Goal: Navigation & Orientation: Find specific page/section

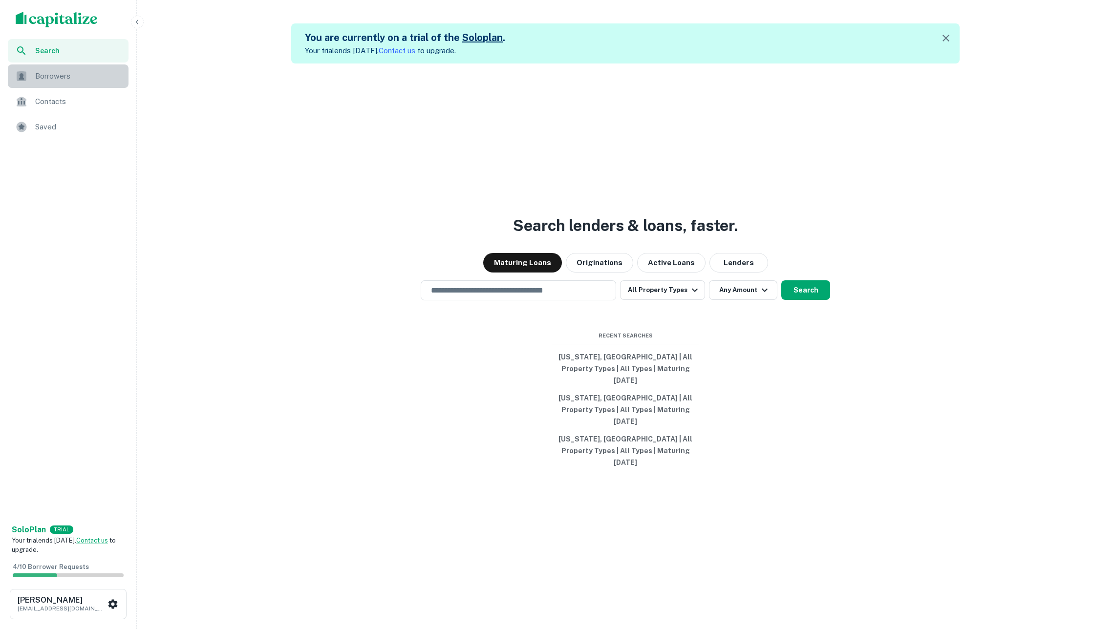
click at [75, 75] on span "Borrowers" at bounding box center [78, 76] width 87 height 12
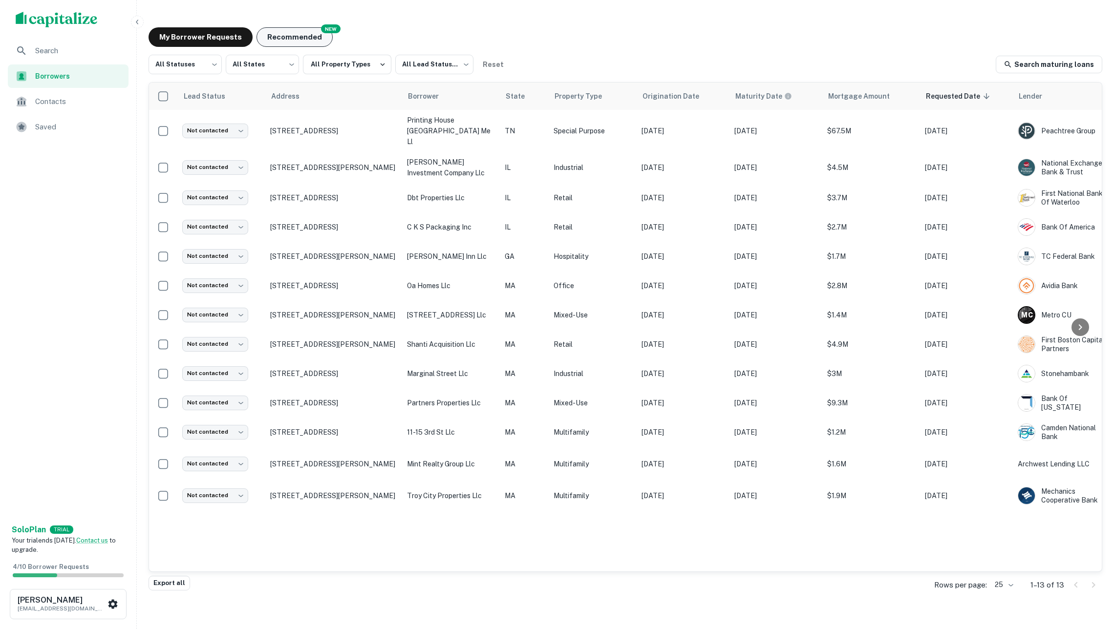
click at [311, 32] on button "Recommended" at bounding box center [295, 37] width 76 height 20
click at [294, 31] on button "Recommended" at bounding box center [295, 37] width 76 height 20
click at [278, 28] on button "Recommended" at bounding box center [295, 37] width 76 height 20
click at [313, 38] on button "Recommended" at bounding box center [295, 37] width 76 height 20
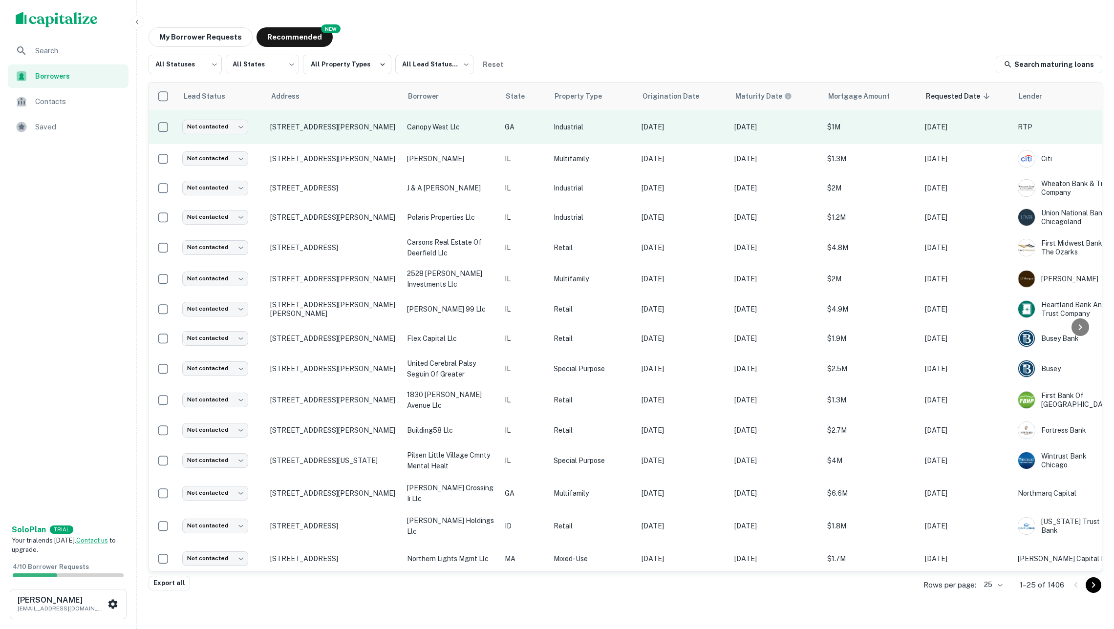
click at [467, 129] on p "canopy west llc" at bounding box center [451, 127] width 88 height 11
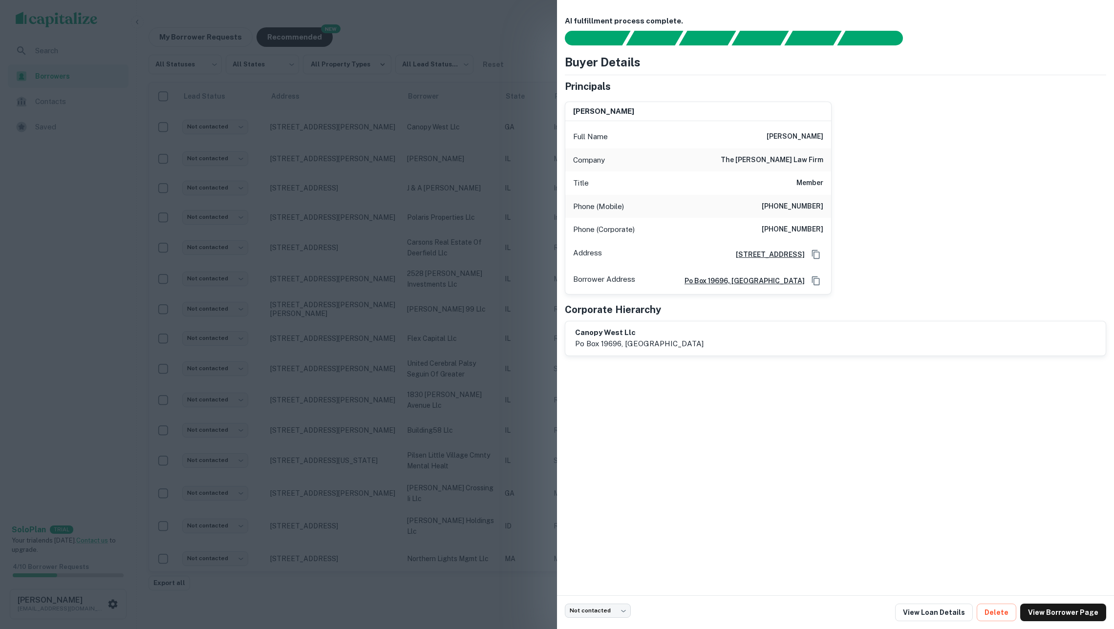
click at [443, 138] on div at bounding box center [557, 314] width 1114 height 629
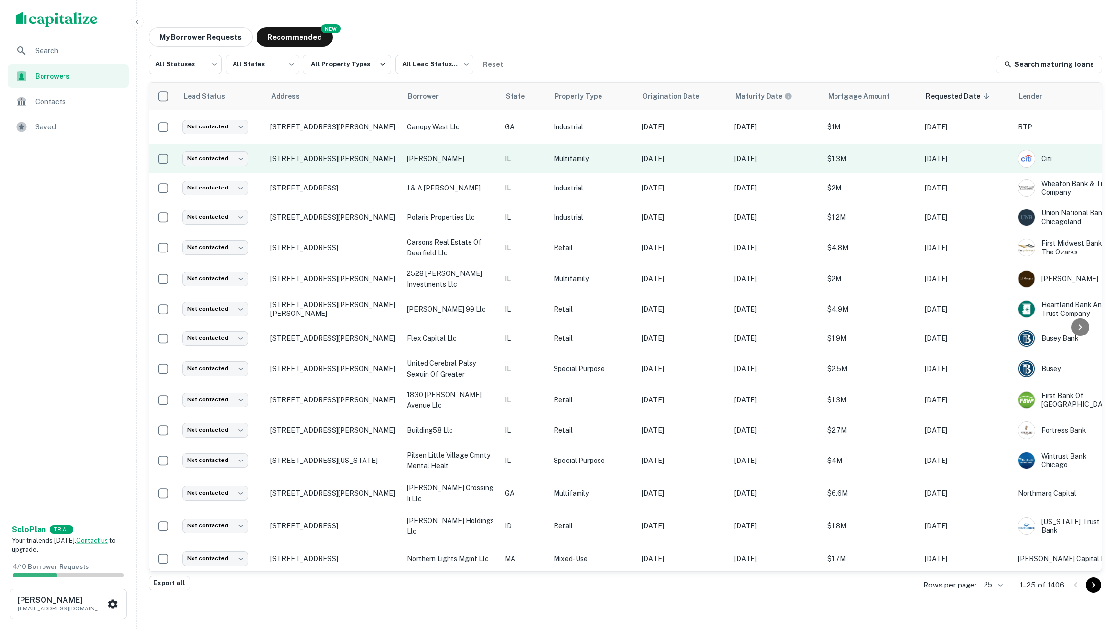
click at [451, 156] on p "[PERSON_NAME]" at bounding box center [451, 158] width 88 height 11
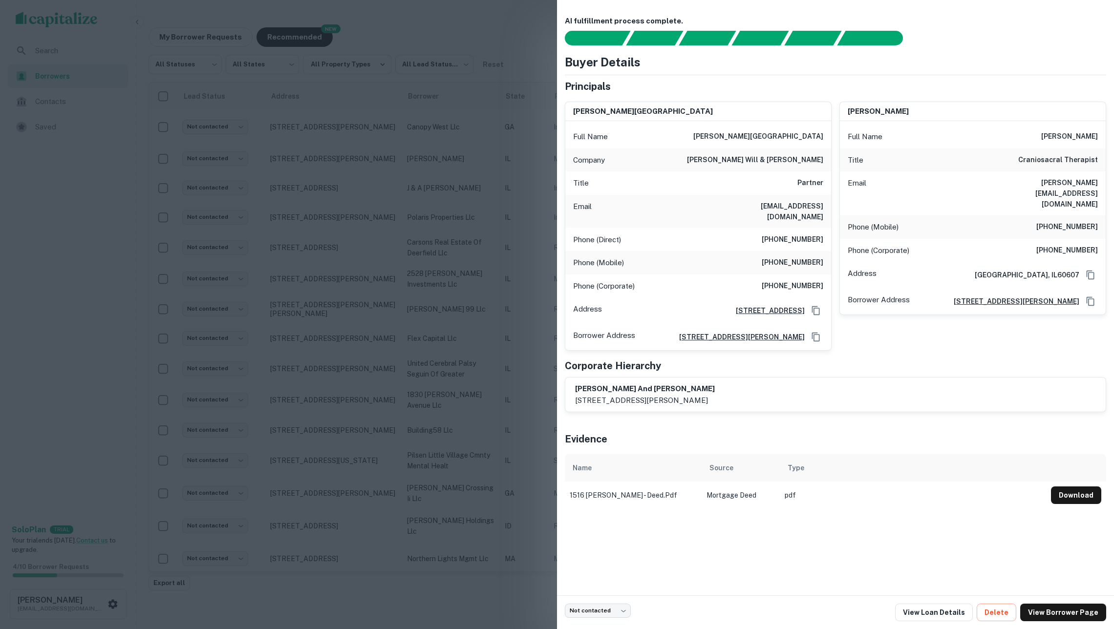
click at [449, 182] on div at bounding box center [557, 314] width 1114 height 629
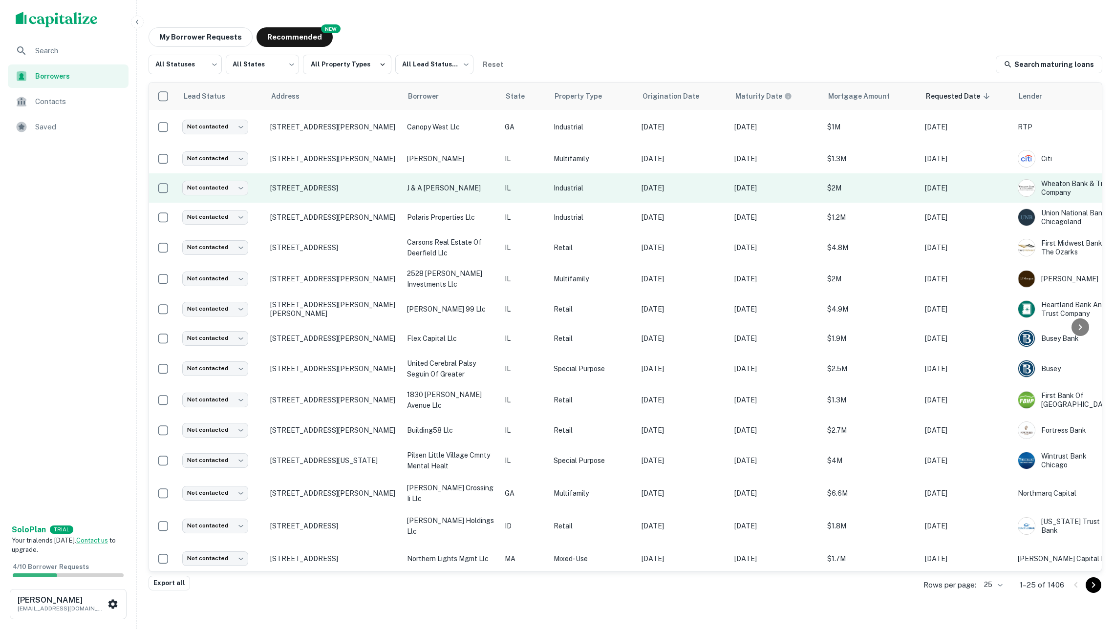
click at [449, 189] on p "j & a [PERSON_NAME]" at bounding box center [451, 188] width 88 height 11
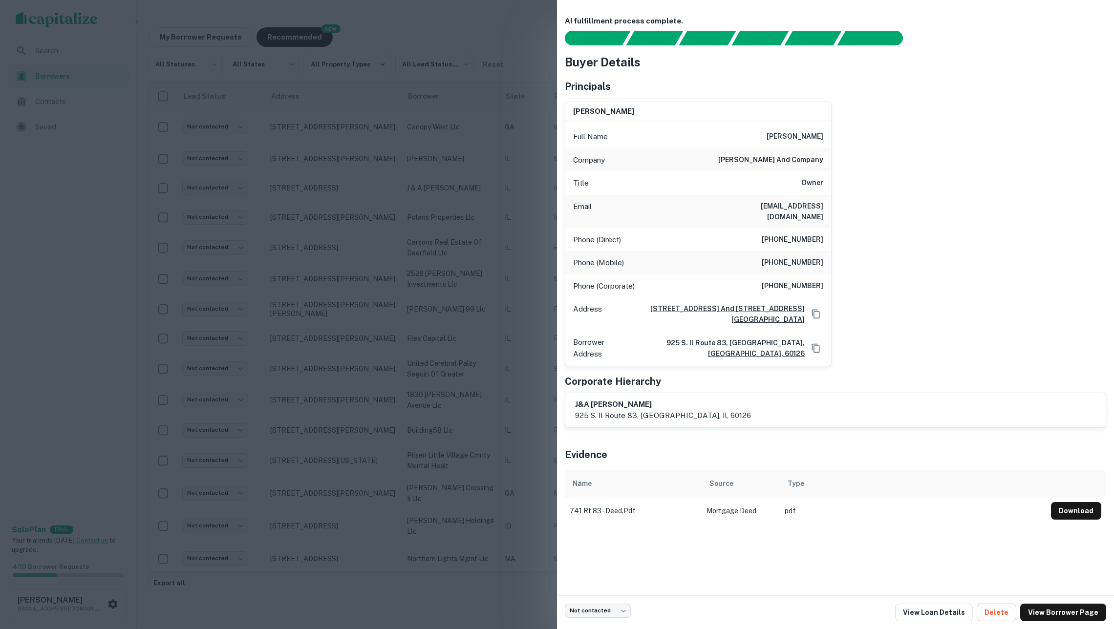
click at [441, 195] on div at bounding box center [557, 314] width 1114 height 629
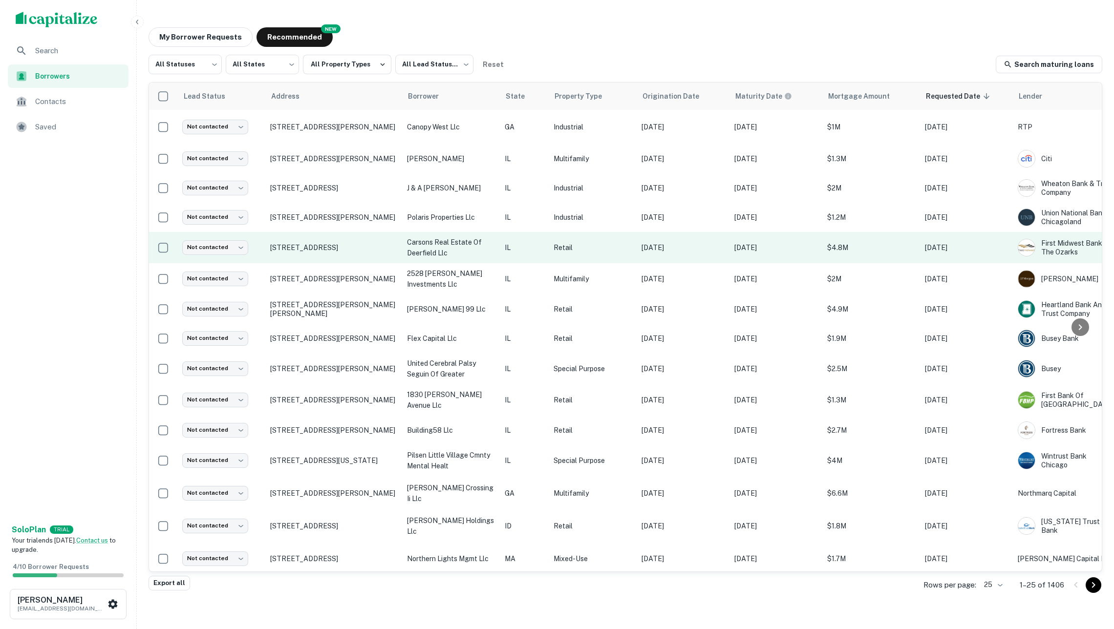
click at [445, 243] on p "carsons real estate of deerfield llc" at bounding box center [451, 248] width 88 height 22
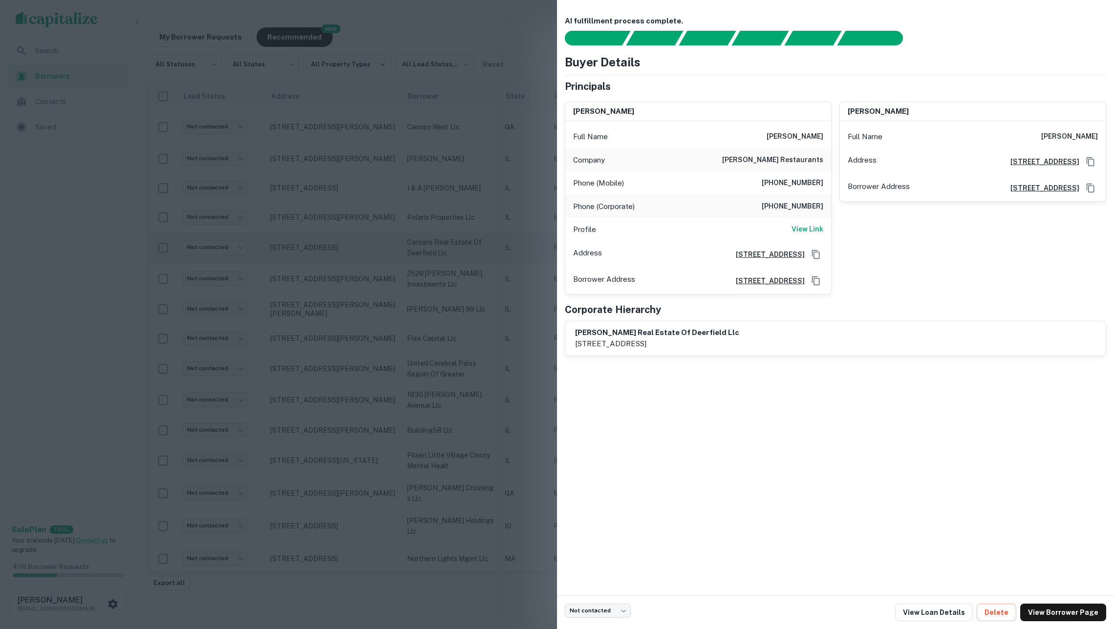
click at [445, 243] on div at bounding box center [557, 314] width 1114 height 629
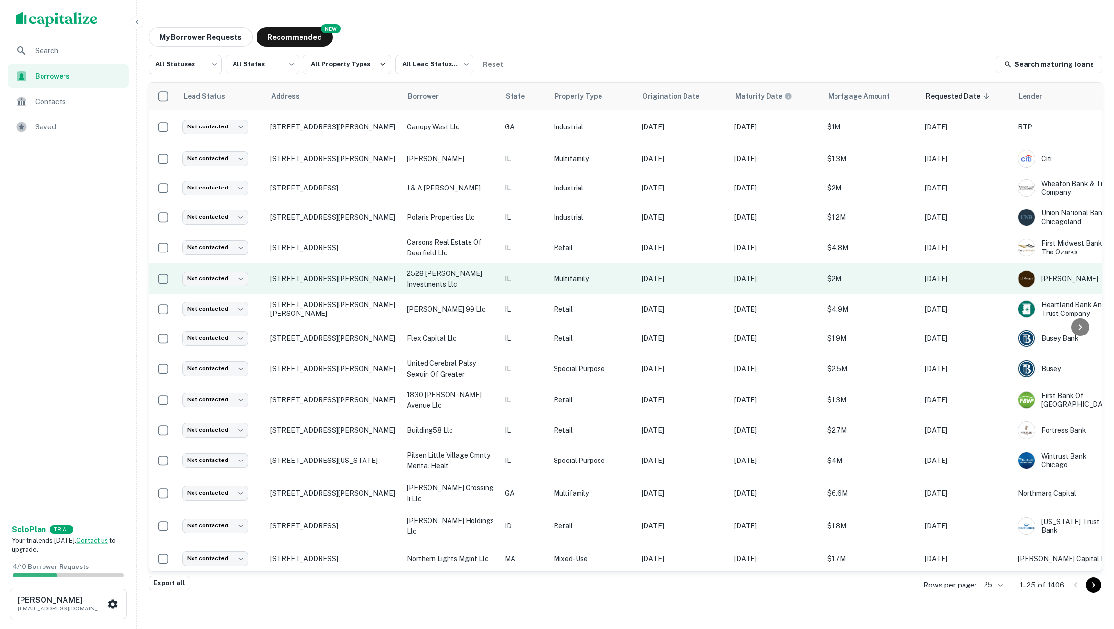
click at [446, 269] on p "2528 [PERSON_NAME] investments llc" at bounding box center [451, 279] width 88 height 22
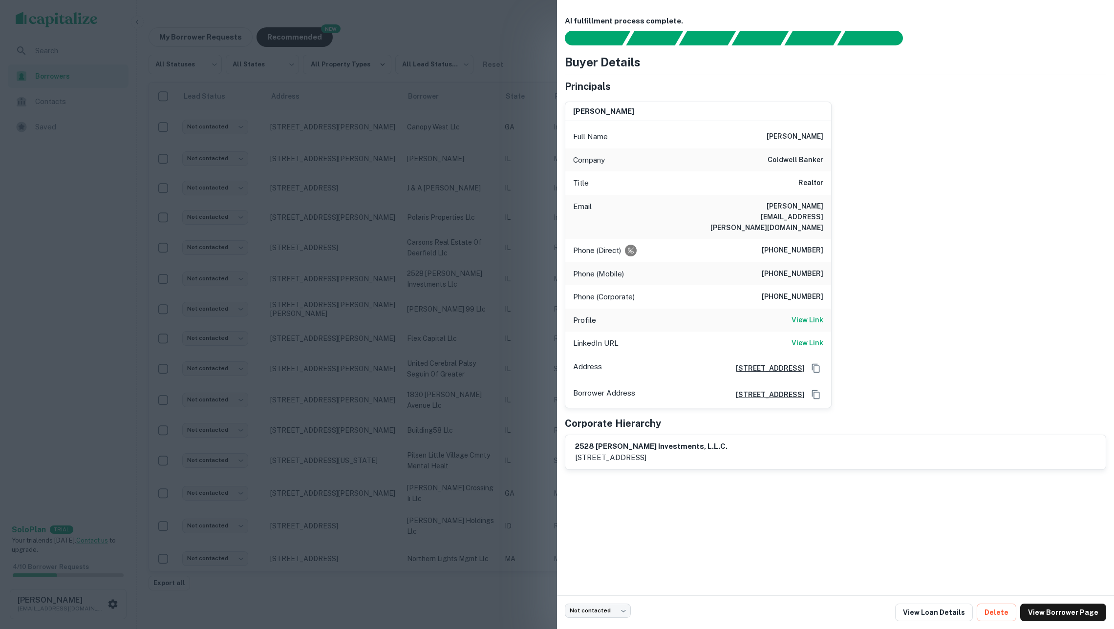
click at [431, 272] on div at bounding box center [557, 314] width 1114 height 629
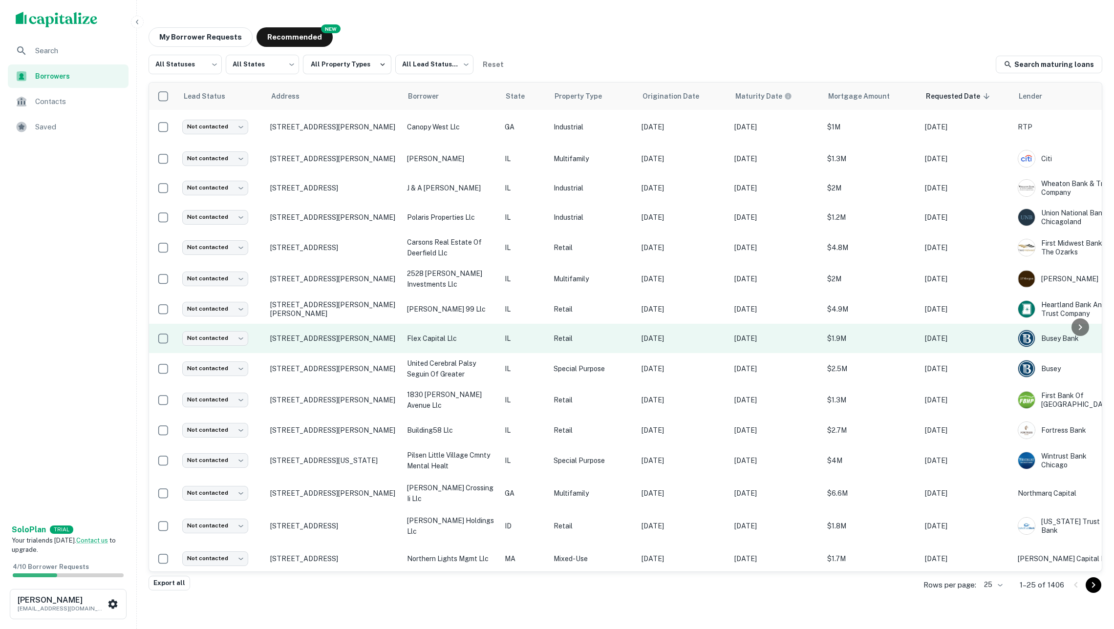
click at [451, 328] on td "flex capital llc" at bounding box center [451, 338] width 98 height 29
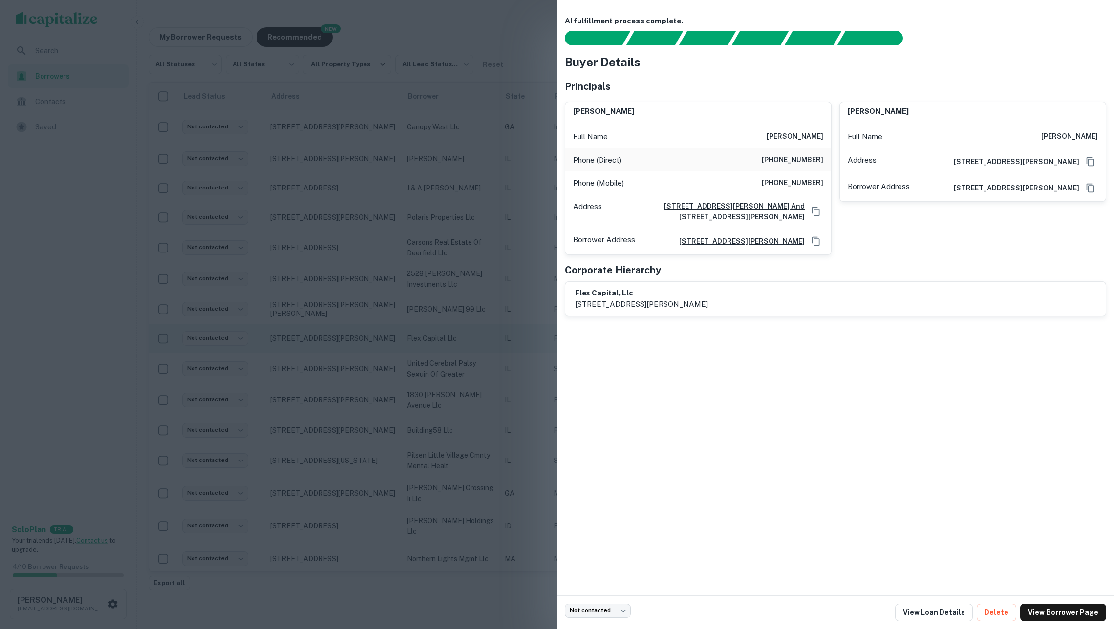
click at [451, 328] on div at bounding box center [557, 314] width 1114 height 629
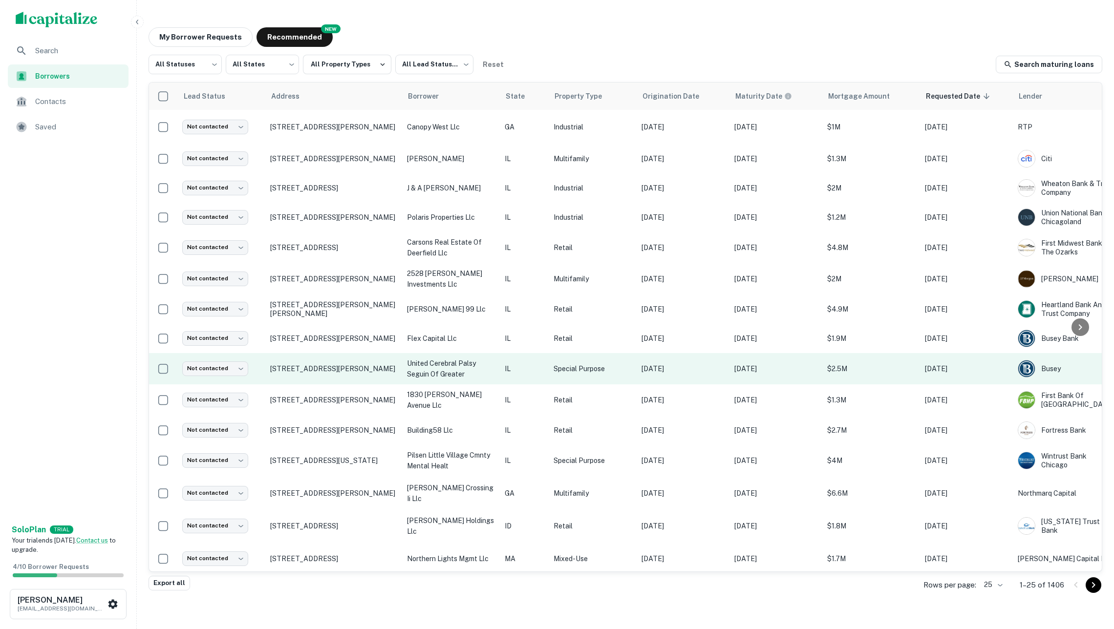
click at [467, 379] on td "united cerebral palsy seguin of greater" at bounding box center [451, 368] width 98 height 31
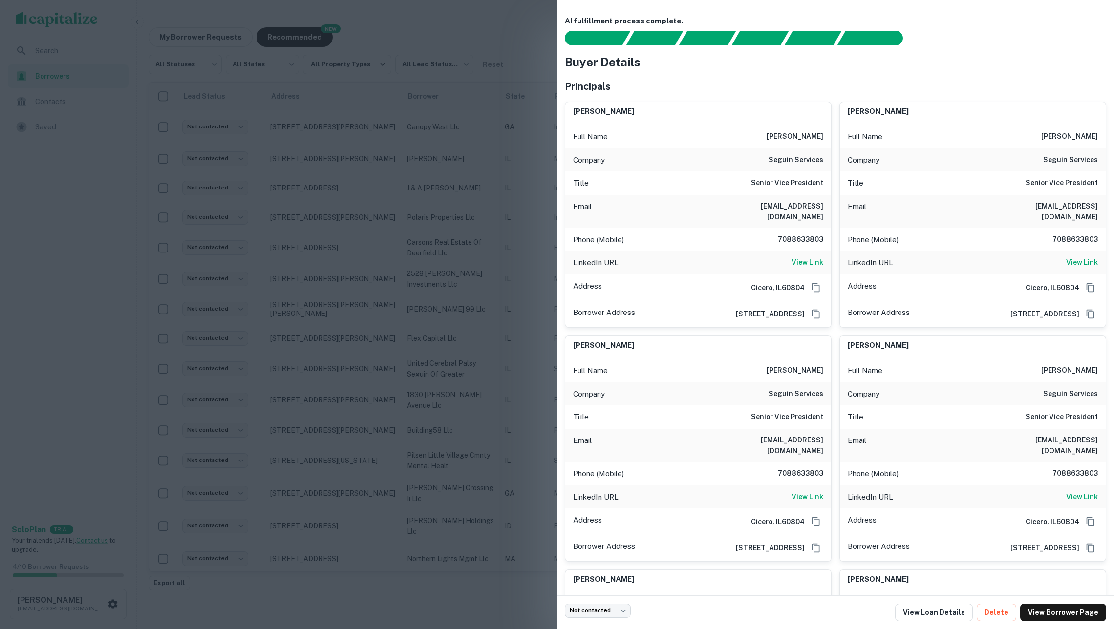
click at [484, 371] on div at bounding box center [557, 314] width 1114 height 629
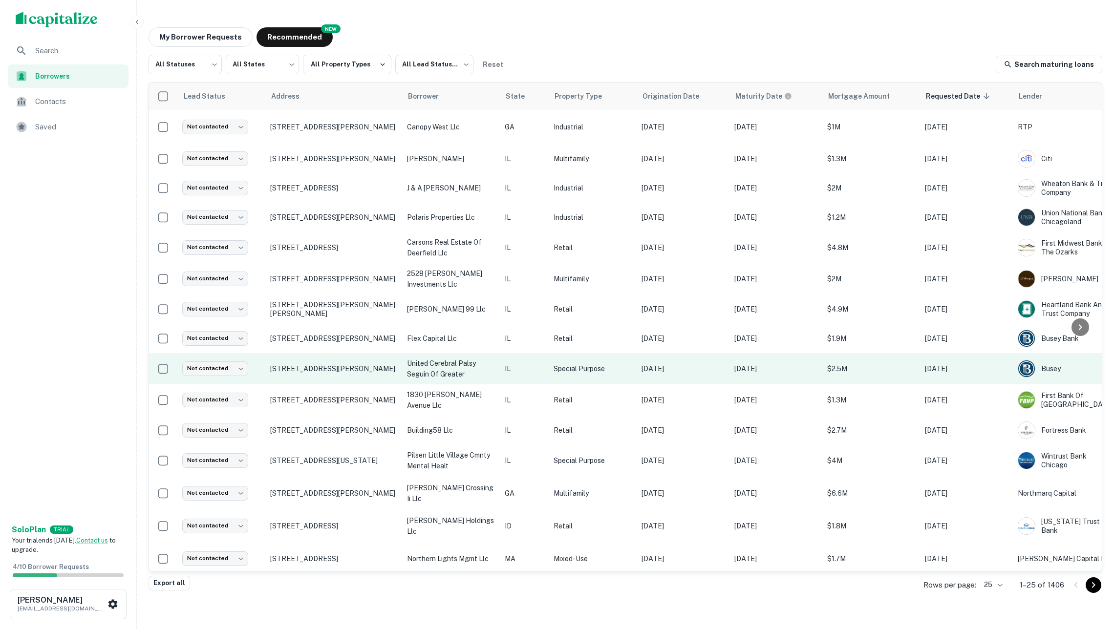
scroll to position [181, 0]
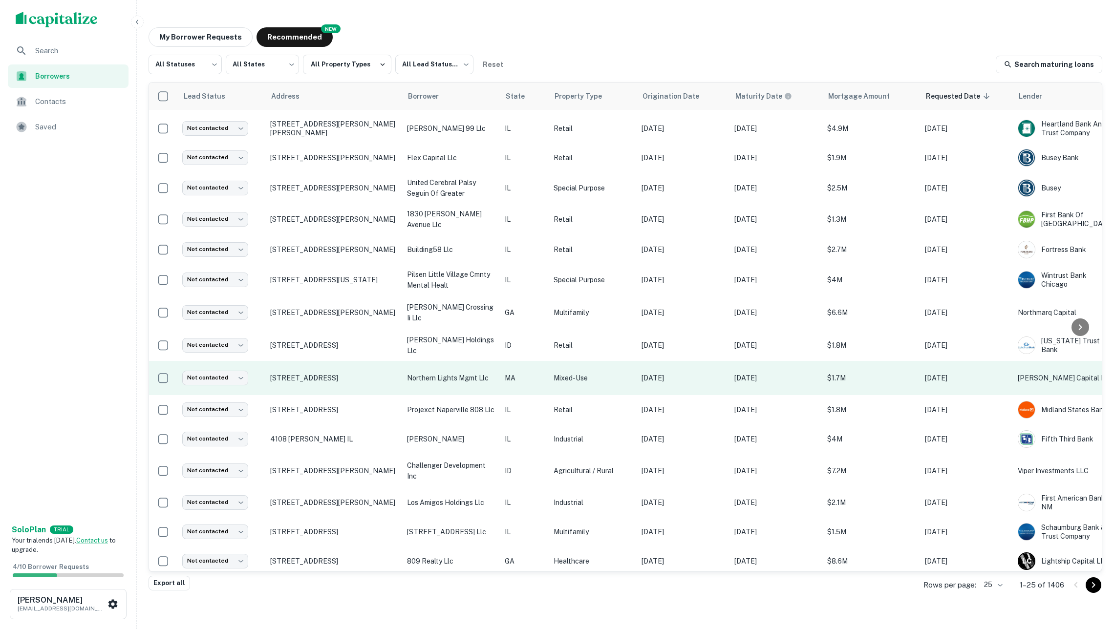
click at [477, 384] on td "northern lights mgmt llc" at bounding box center [451, 378] width 98 height 34
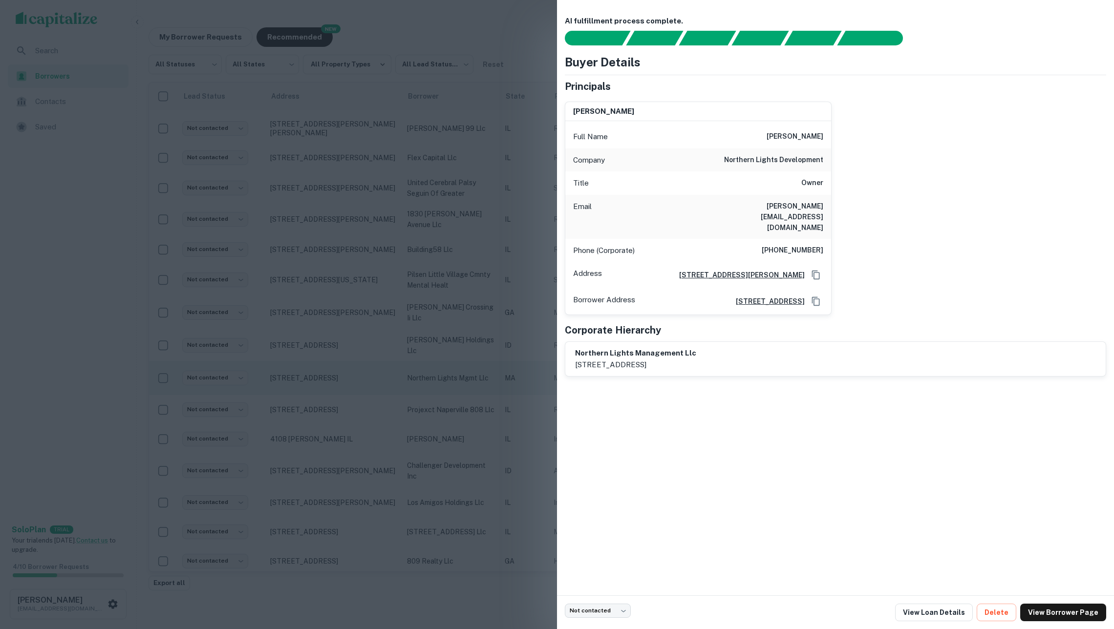
click at [477, 384] on div at bounding box center [557, 314] width 1114 height 629
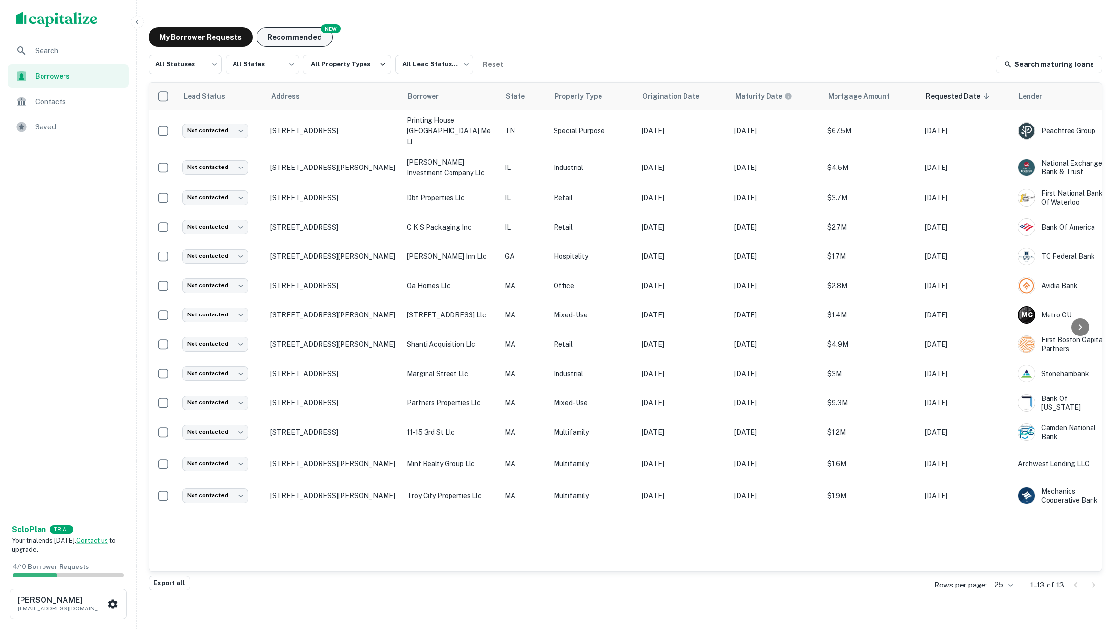
click at [298, 42] on button "Recommended" at bounding box center [295, 37] width 76 height 20
